Goal: Information Seeking & Learning: Learn about a topic

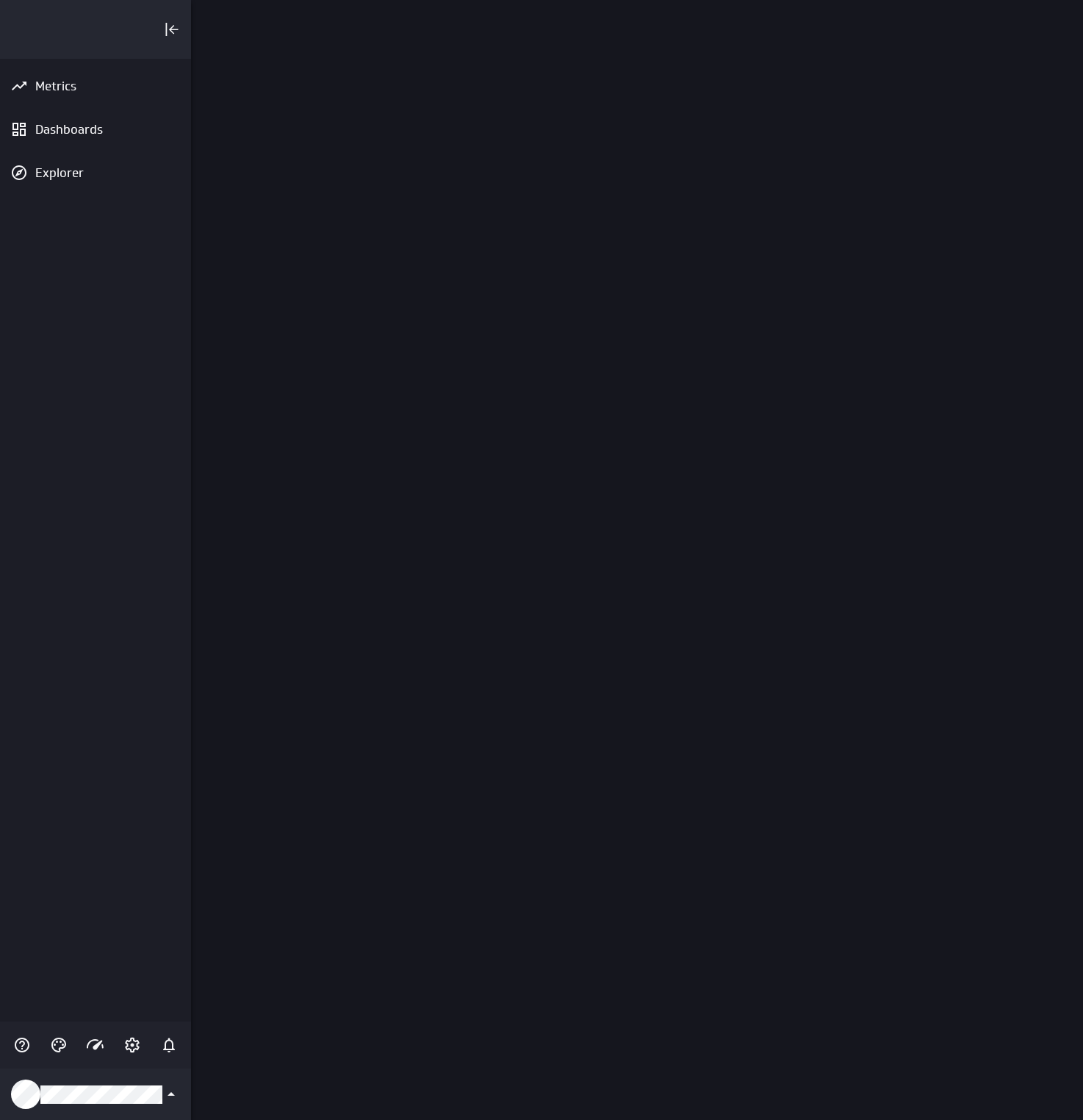
scroll to position [1143, 915]
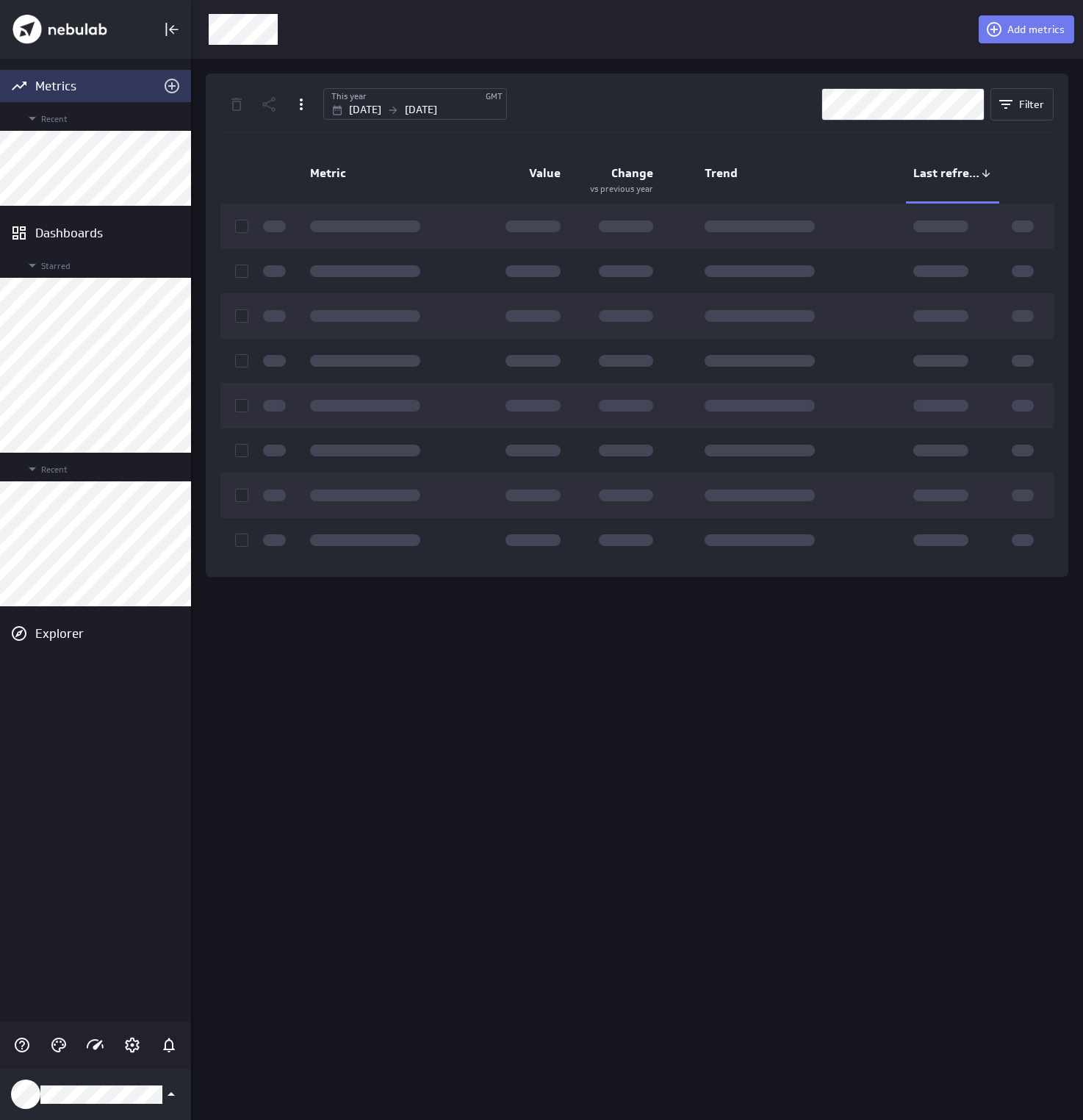
scroll to position [1143, 915]
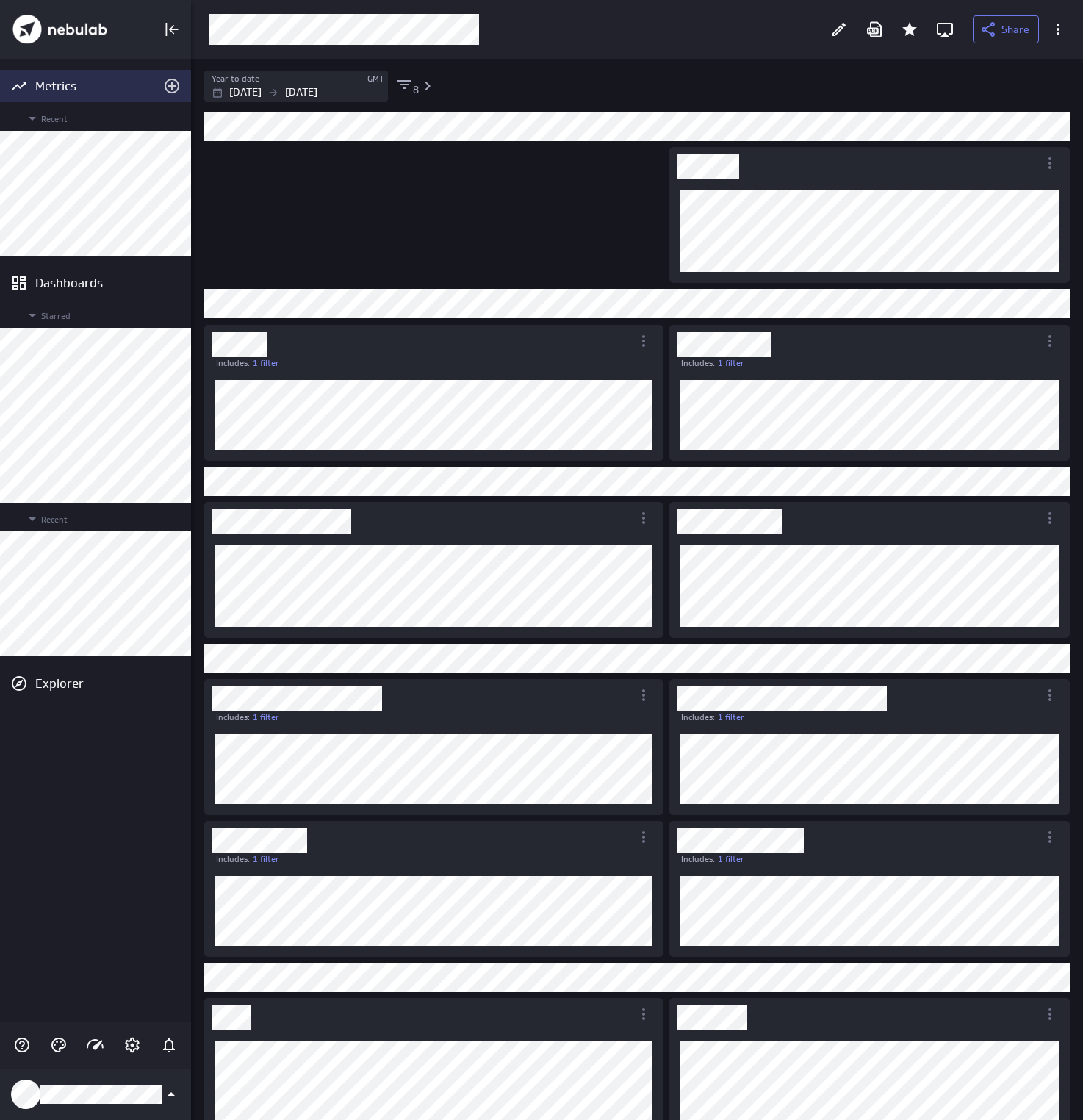
click at [47, 84] on div "Metrics" at bounding box center [96, 86] width 120 height 16
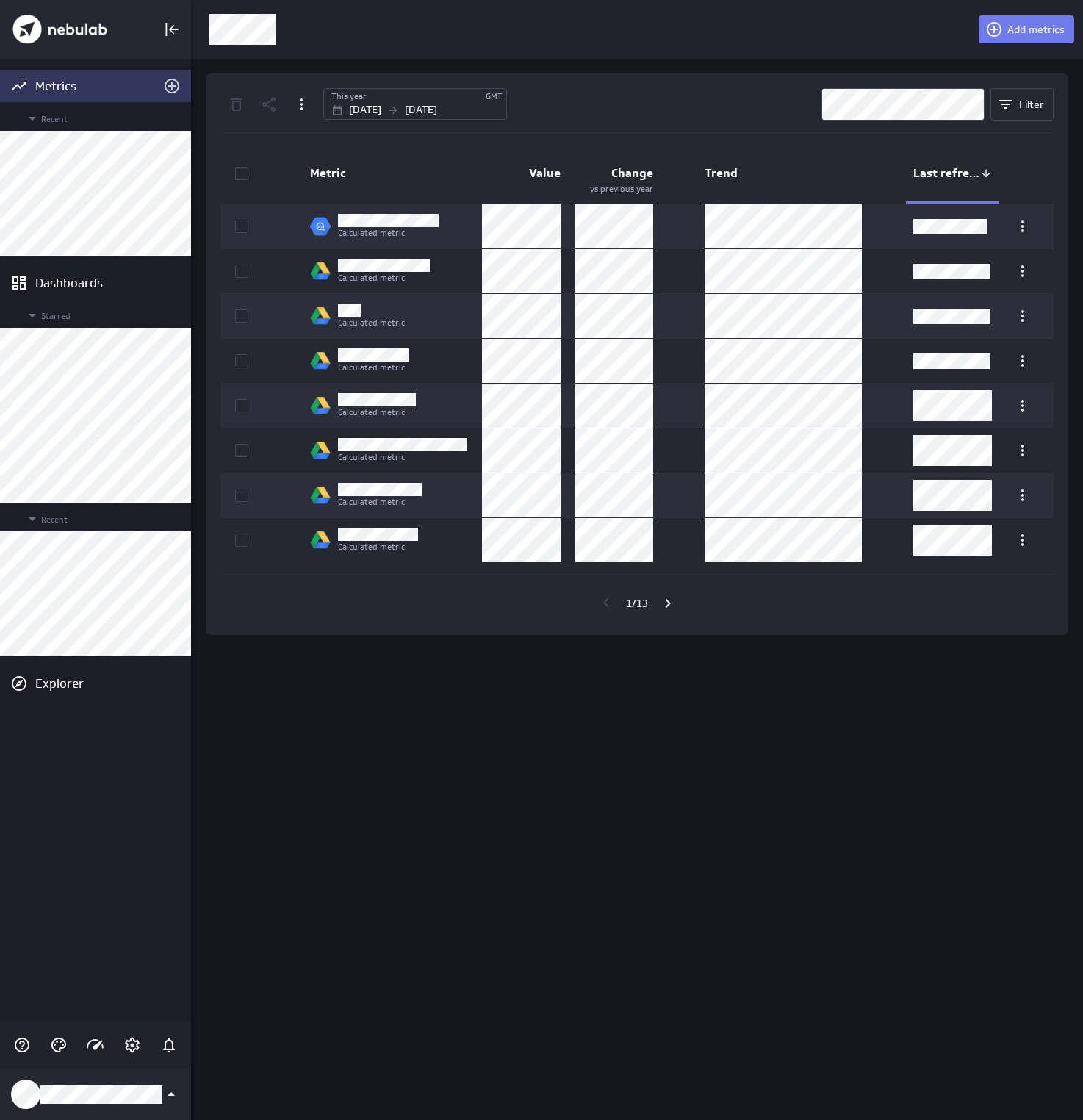
click at [58, 5] on div "Main Menu" at bounding box center [95, 29] width 191 height 59
click at [65, 27] on img "Klipfolio PowerMetrics Banner" at bounding box center [60, 30] width 95 height 30
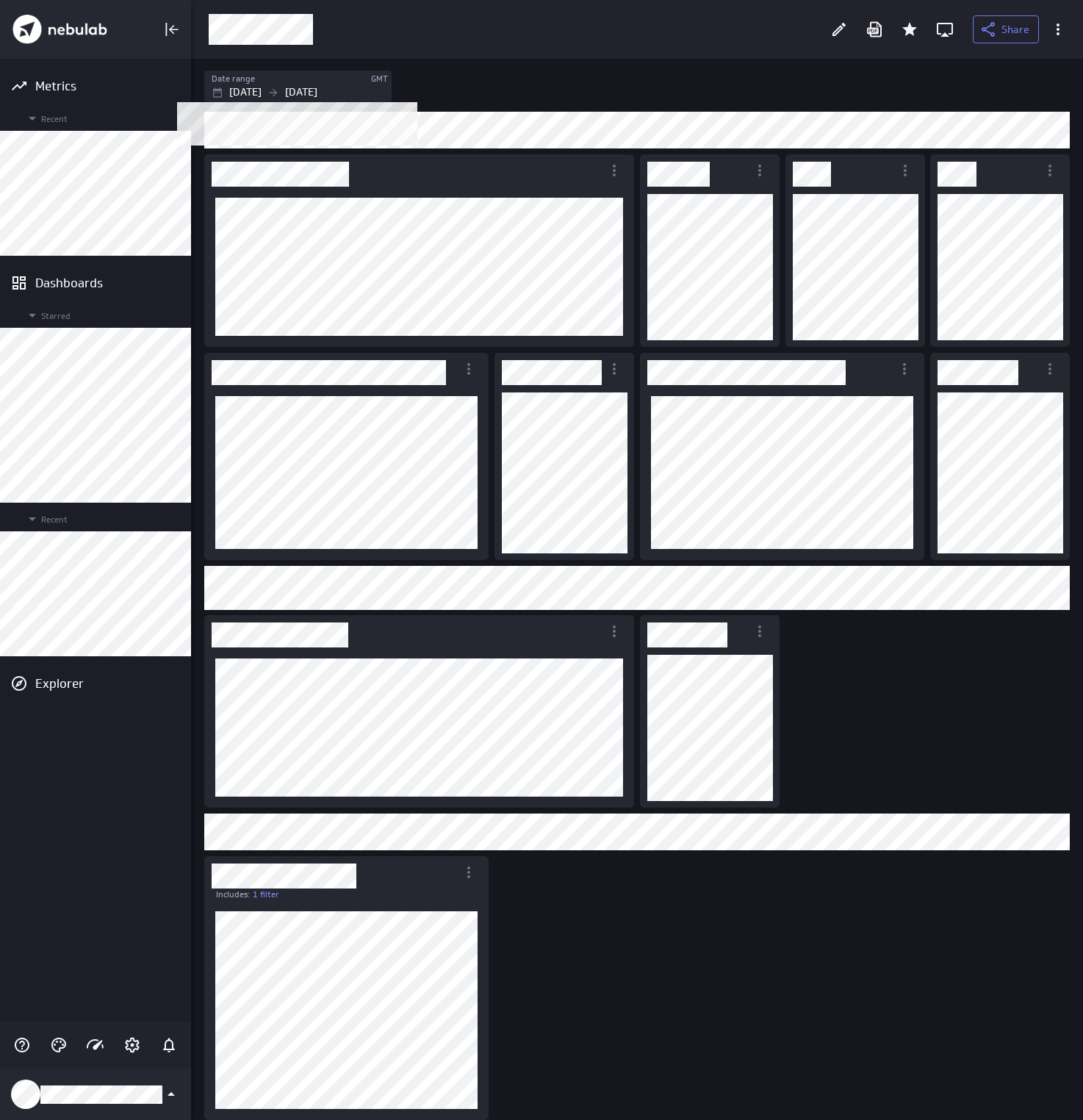
click at [315, 91] on p "[DATE]" at bounding box center [301, 92] width 33 height 16
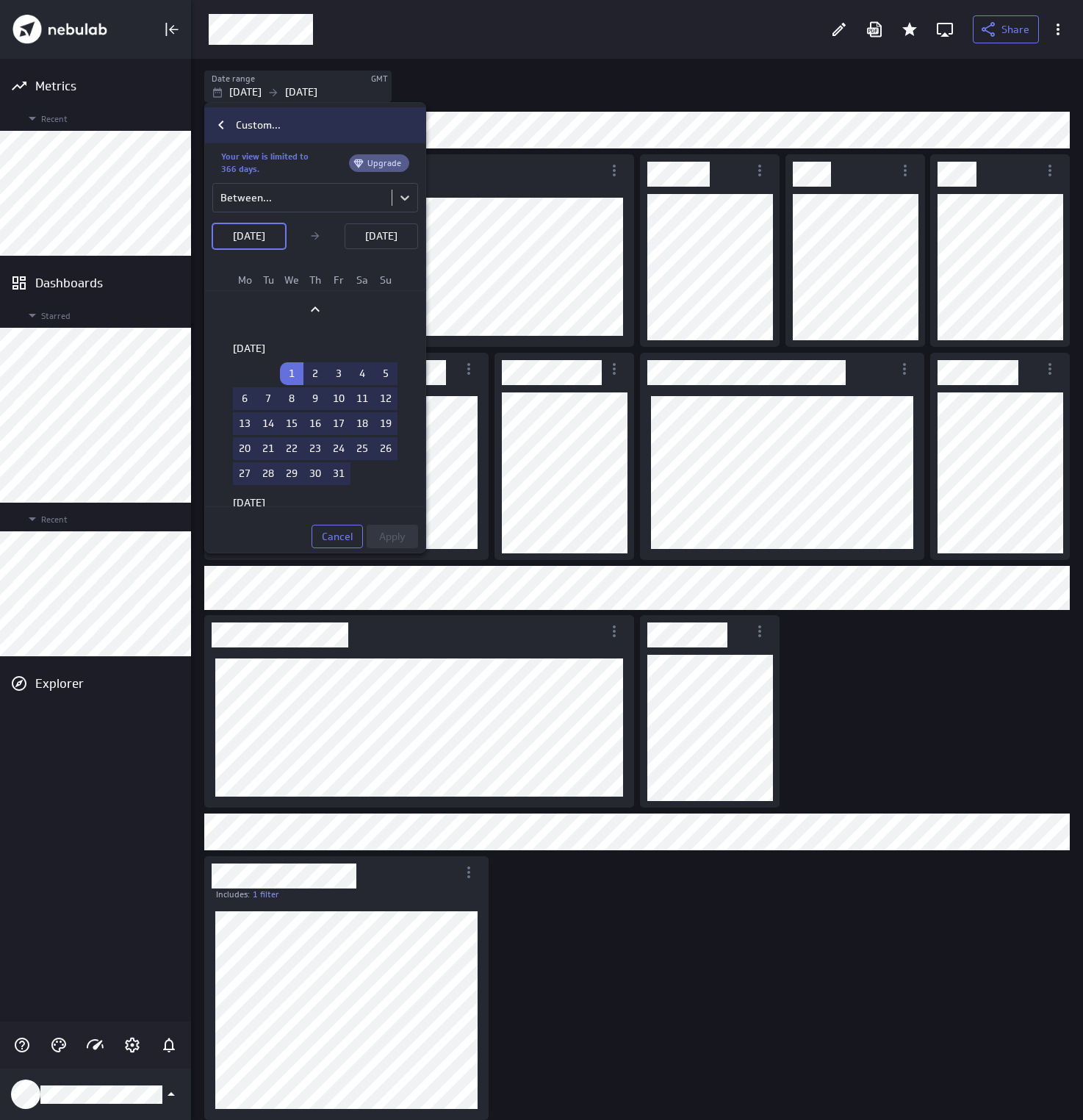
click at [258, 124] on p "Custom..." at bounding box center [258, 125] width 45 height 16
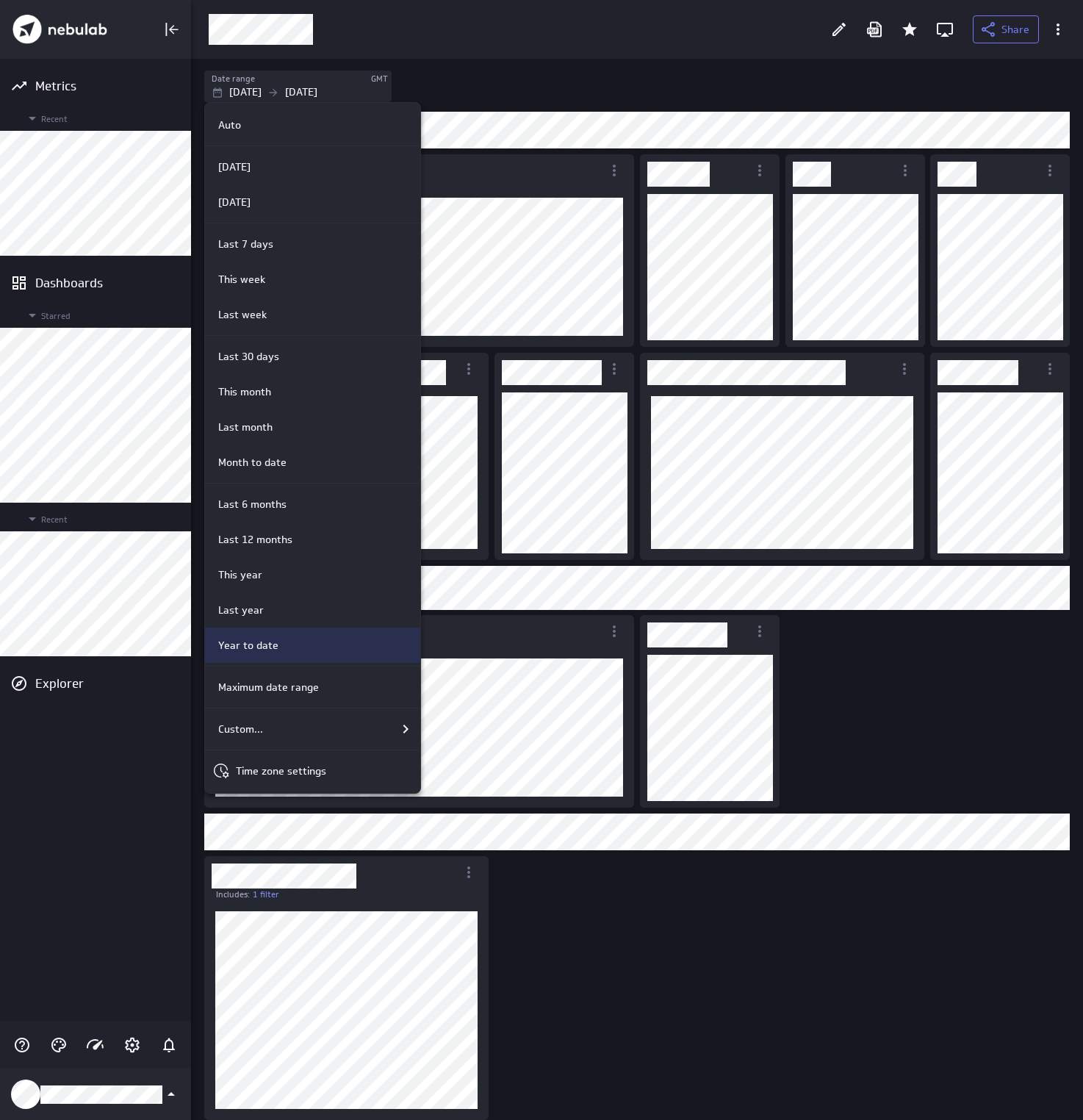
click at [261, 641] on p "Year to date" at bounding box center [248, 645] width 60 height 16
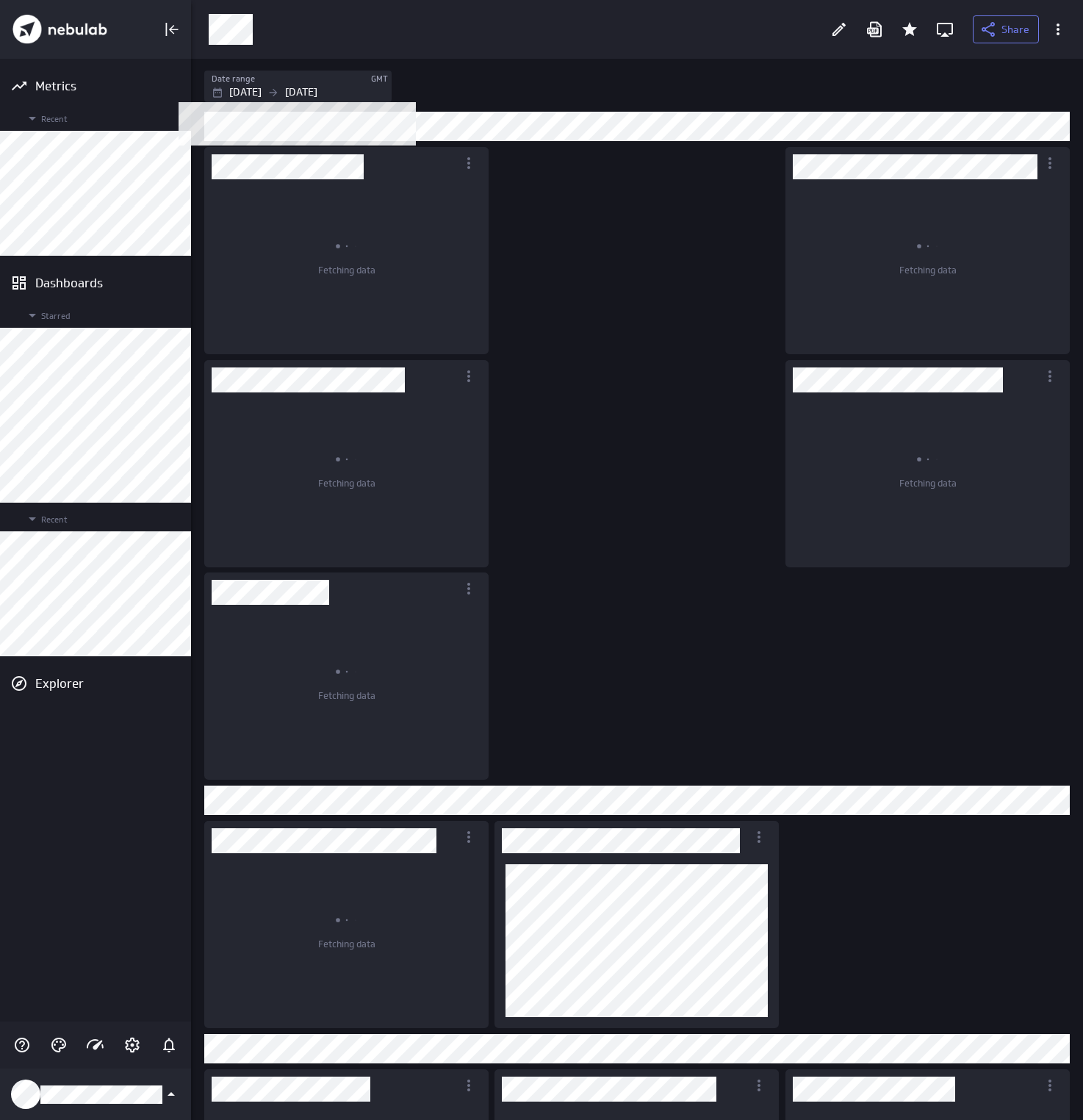
click at [322, 81] on div "Date range" at bounding box center [290, 79] width 158 height 13
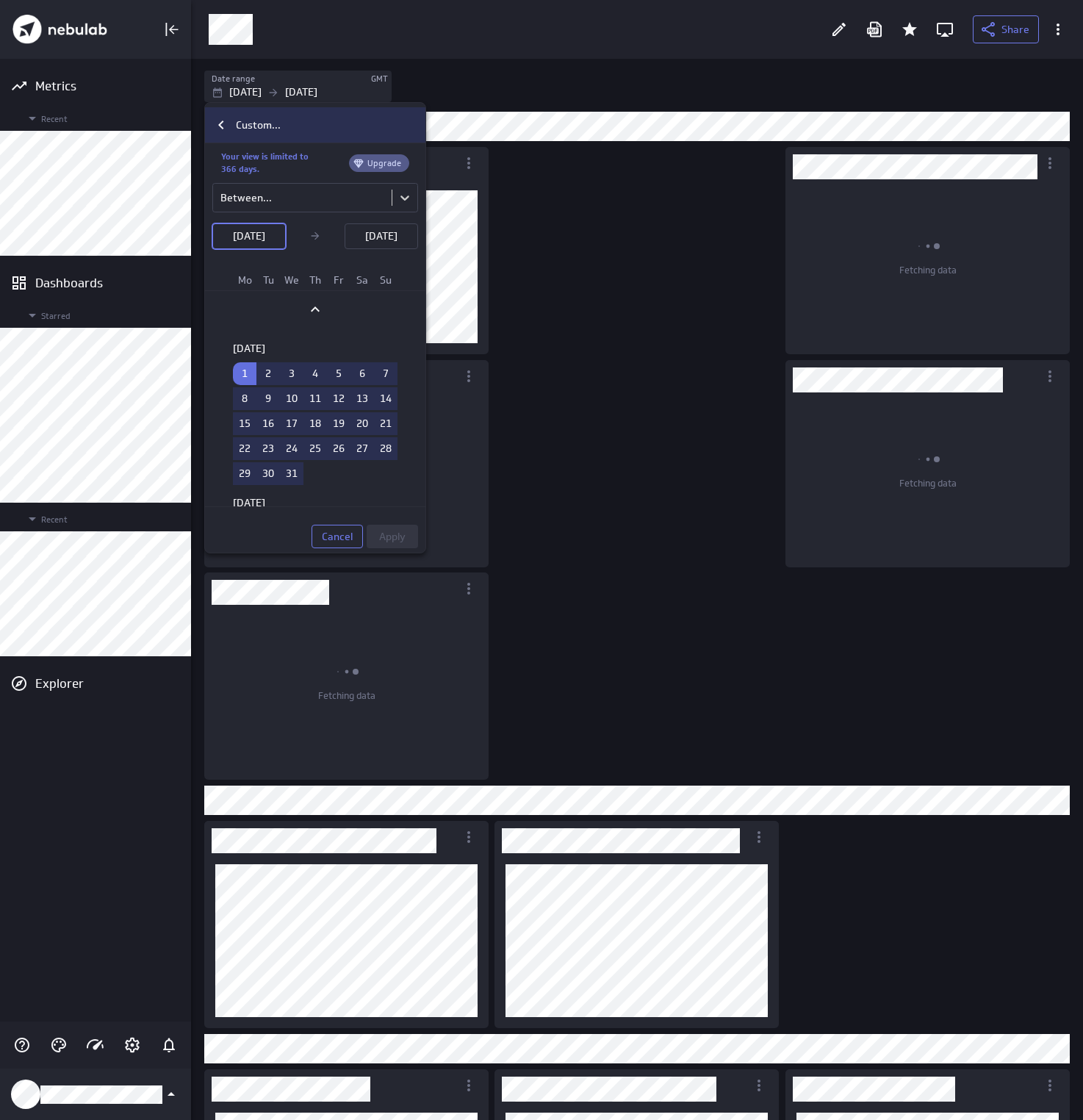
click at [223, 126] on icon "Custom..." at bounding box center [221, 125] width 18 height 18
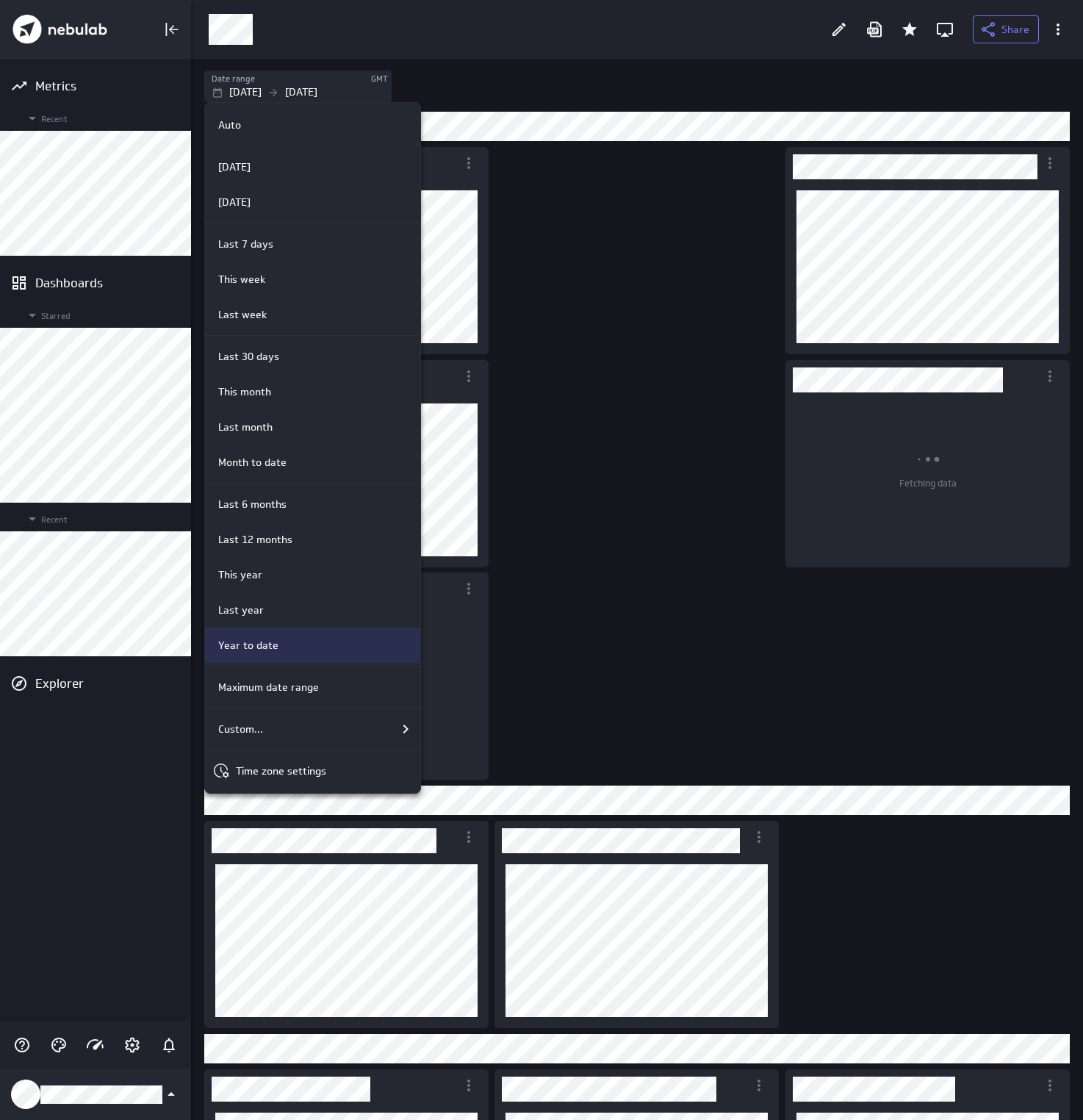
click at [250, 649] on p "Year to date" at bounding box center [248, 645] width 60 height 16
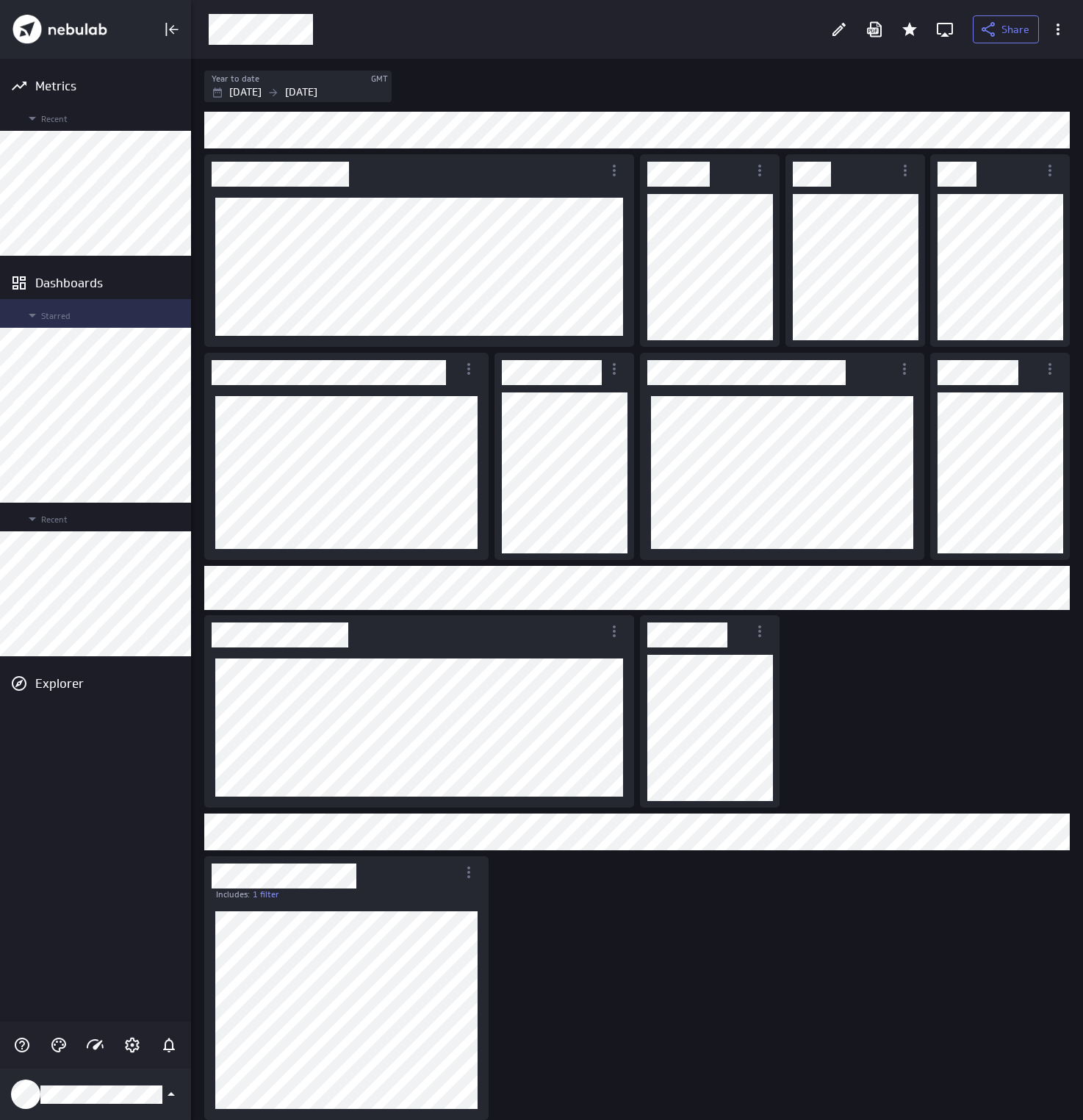
click at [54, 324] on div "Starred" at bounding box center [95, 313] width 191 height 29
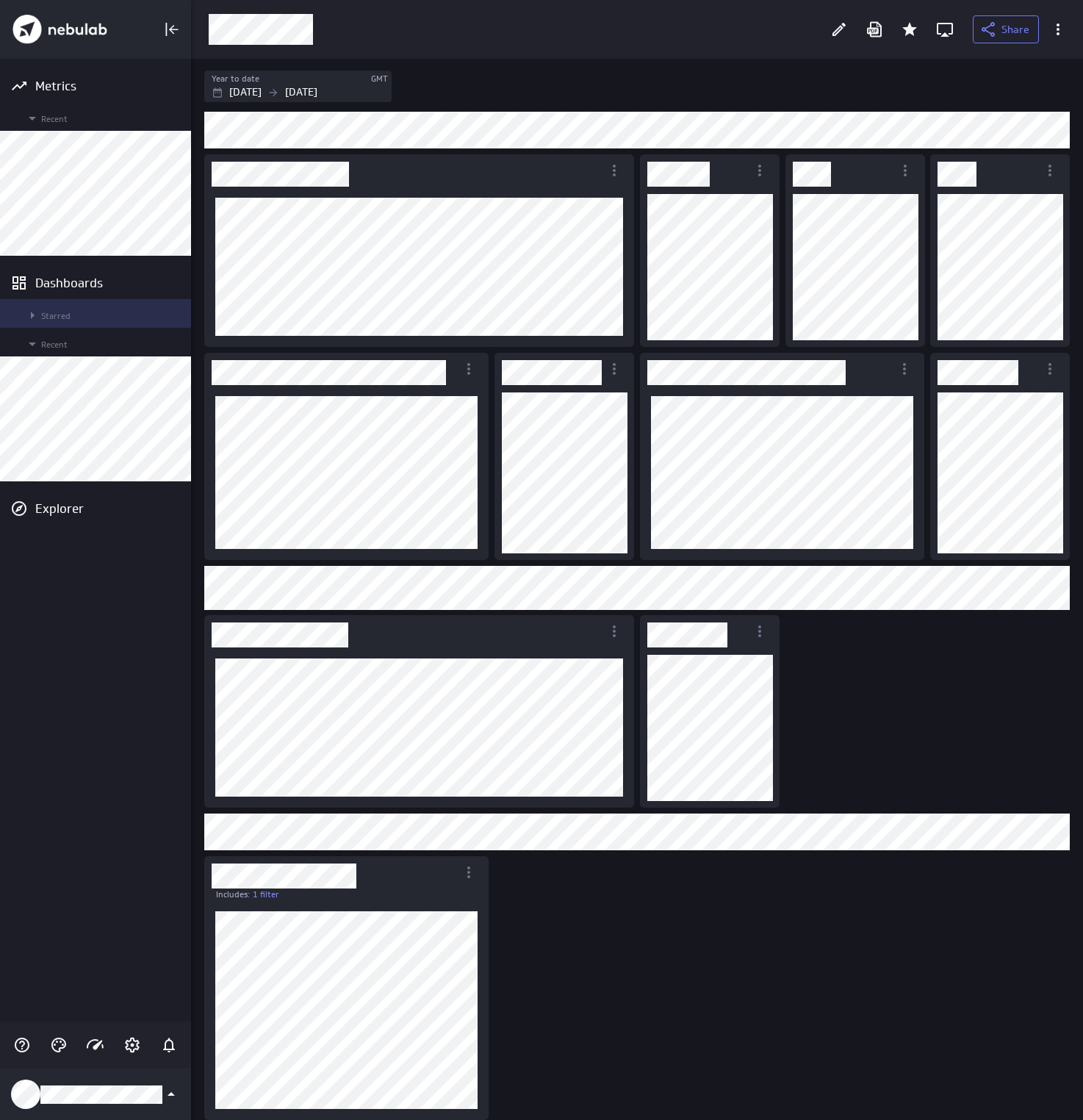
click at [53, 322] on span "Starred" at bounding box center [104, 315] width 160 height 18
